Goal: Transaction & Acquisition: Purchase product/service

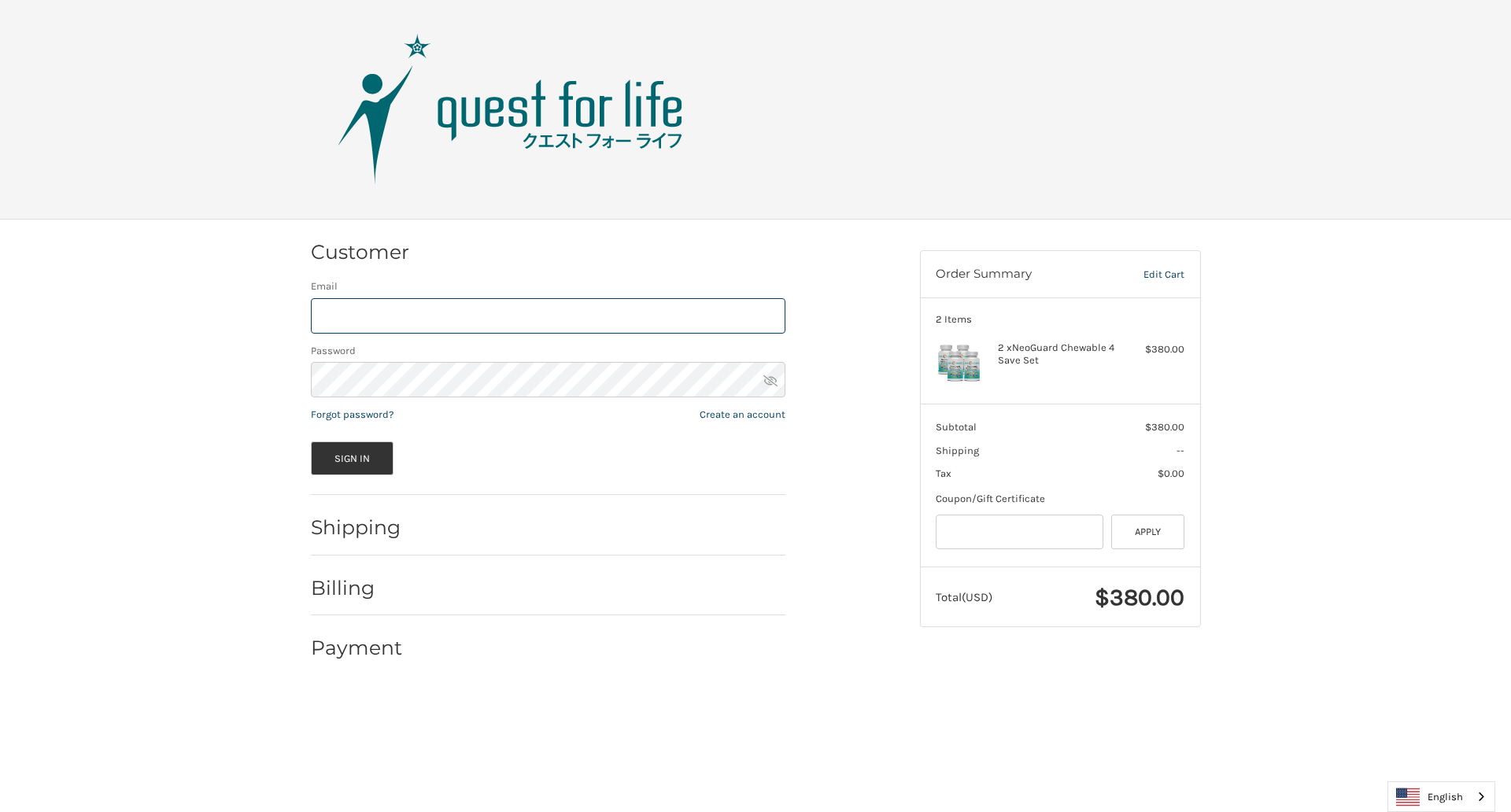
click at [547, 316] on input "Email" at bounding box center [548, 316] width 475 height 36
type input "**********"
click at [351, 458] on button "Sign In" at bounding box center [352, 458] width 83 height 34
